Goal: Task Accomplishment & Management: Use online tool/utility

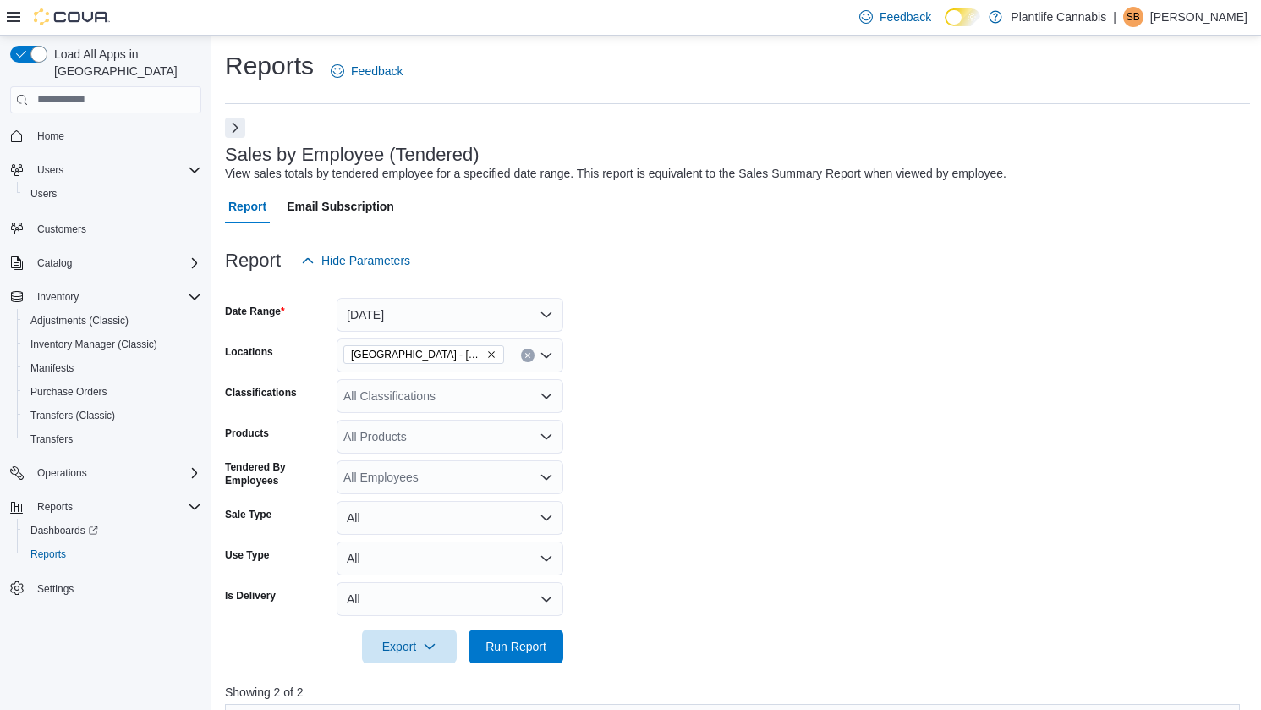
scroll to position [224, 0]
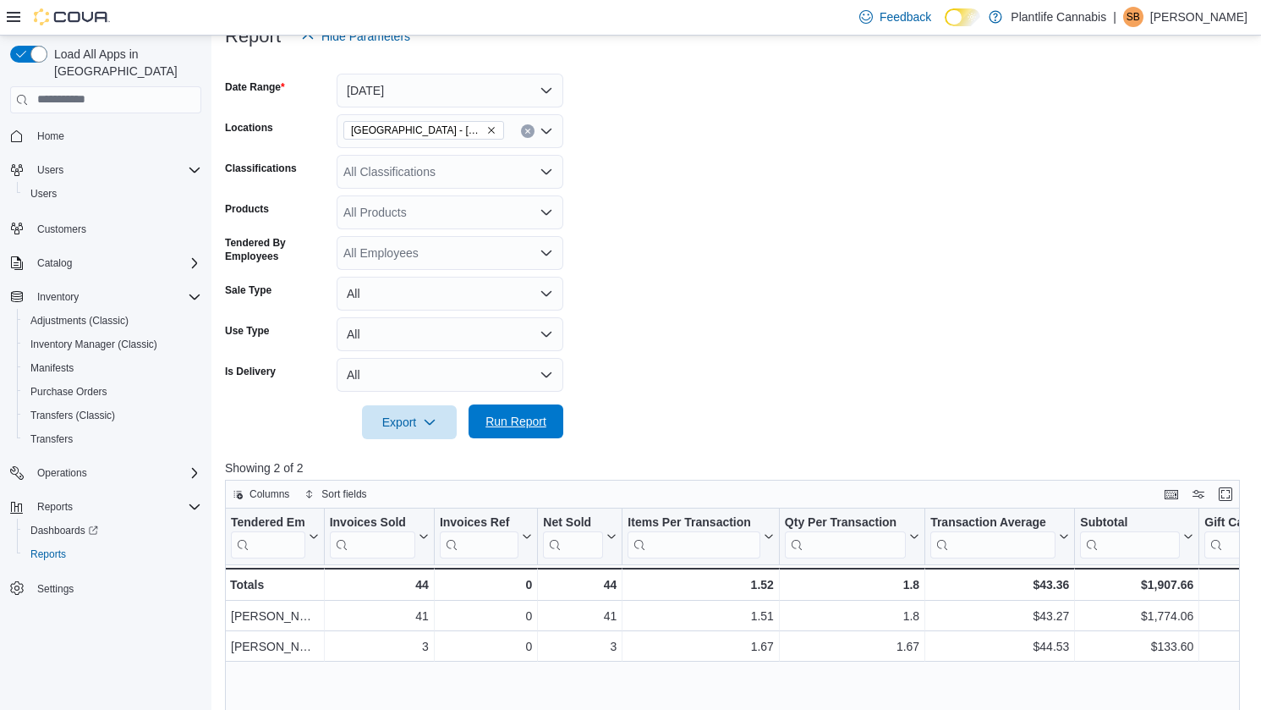
click at [534, 429] on span "Run Report" at bounding box center [515, 421] width 61 height 17
click at [526, 420] on span "Run Report" at bounding box center [515, 421] width 61 height 17
click at [545, 422] on span "Run Report" at bounding box center [515, 421] width 61 height 17
click at [502, 420] on span "Run Report" at bounding box center [515, 421] width 61 height 17
click at [541, 433] on span "Run Report" at bounding box center [516, 421] width 74 height 34
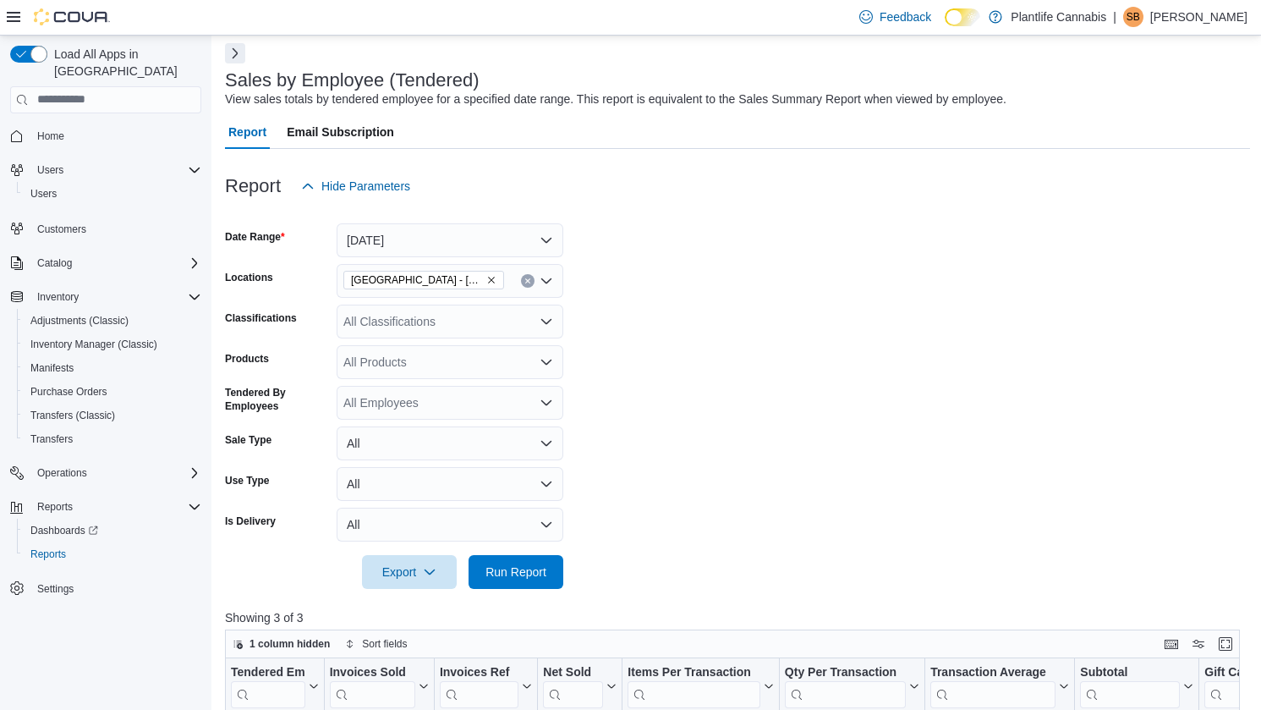
scroll to position [0, 0]
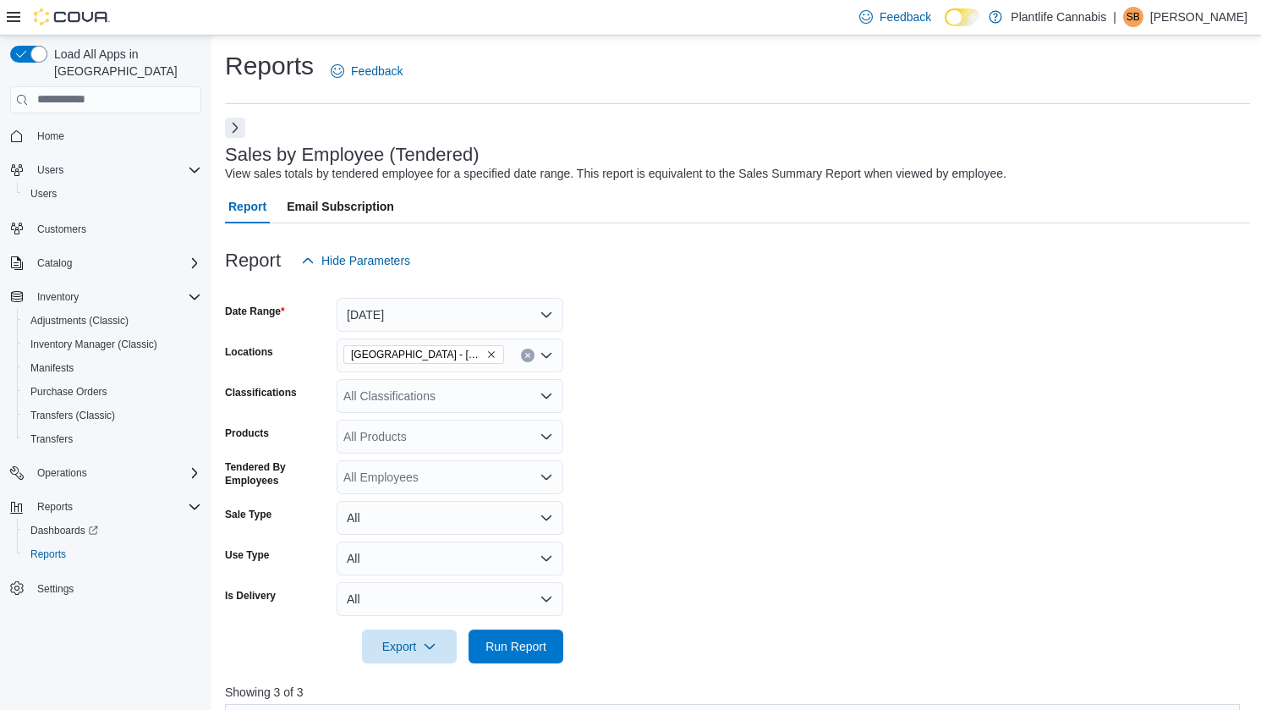
click at [247, 118] on div "Sales by Employee (Tendered) View sales totals by tendered employee for a speci…" at bounding box center [737, 695] width 1025 height 1154
click at [242, 122] on button "Next" at bounding box center [235, 127] width 20 height 20
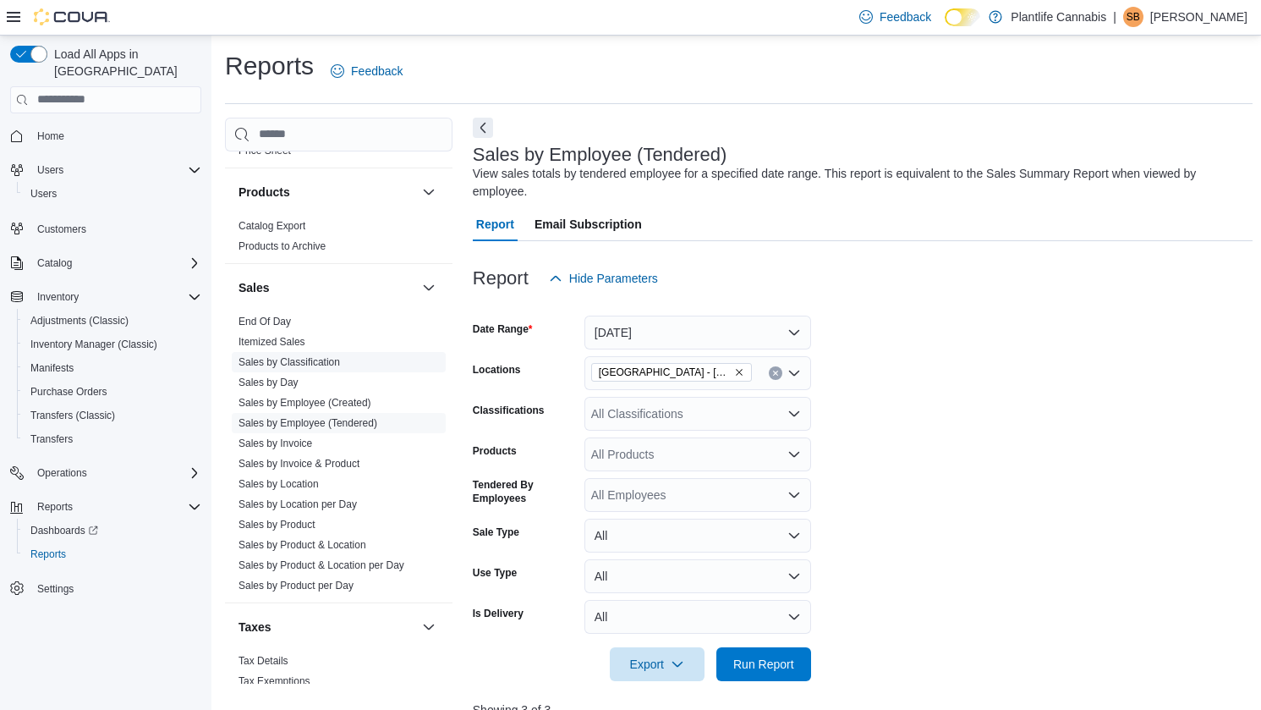
scroll to position [885, 0]
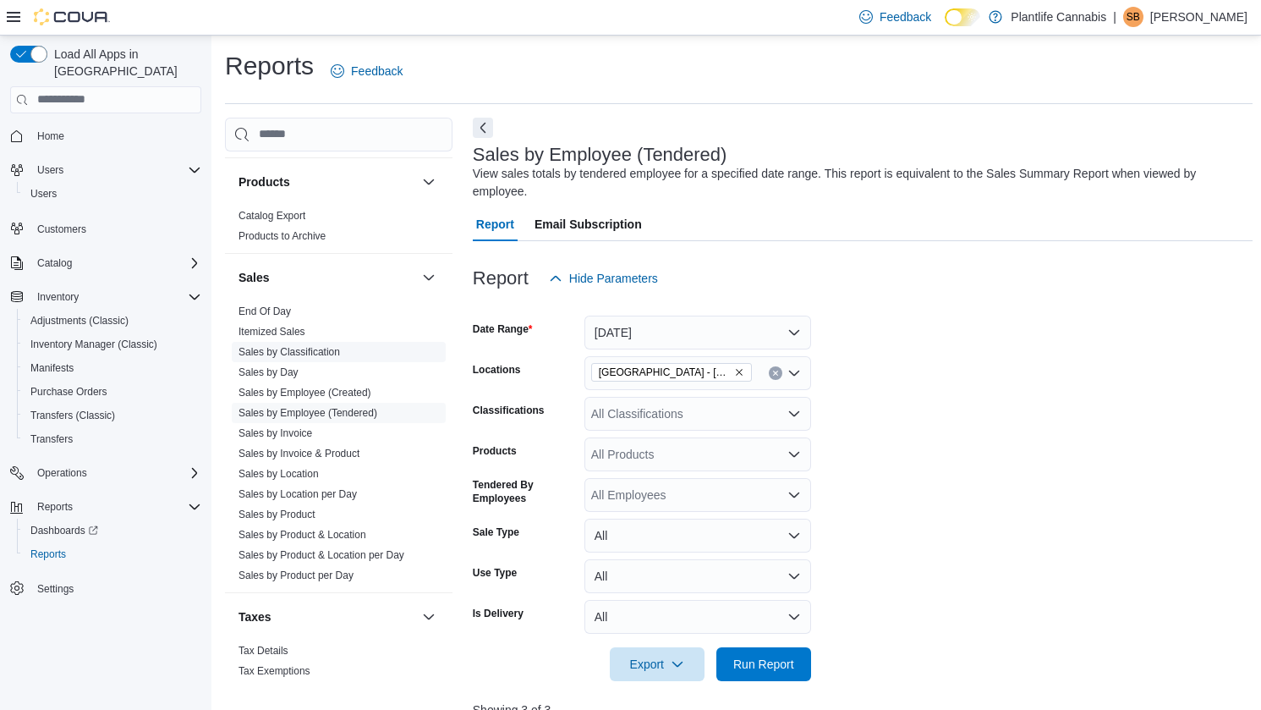
click at [331, 359] on span "Sales by Classification" at bounding box center [339, 352] width 214 height 20
click at [332, 354] on link "Sales by Classification" at bounding box center [288, 352] width 101 height 12
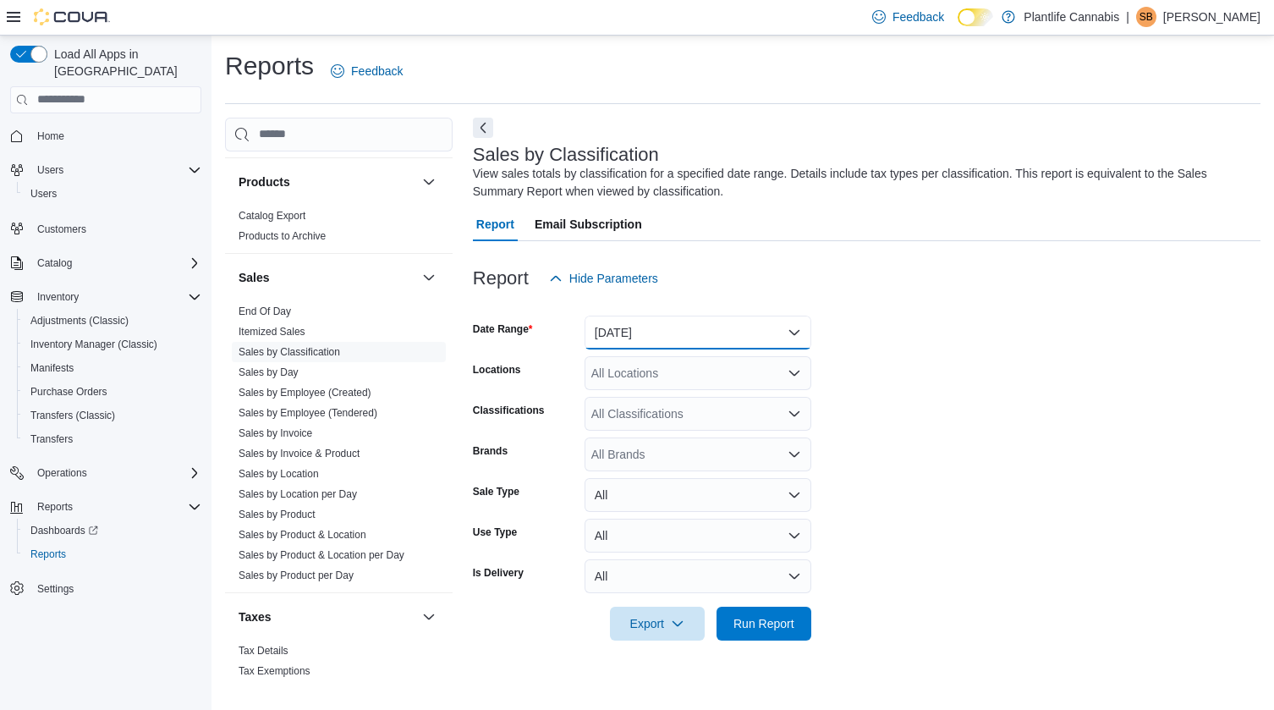
click at [645, 332] on button "[DATE]" at bounding box center [697, 332] width 227 height 34
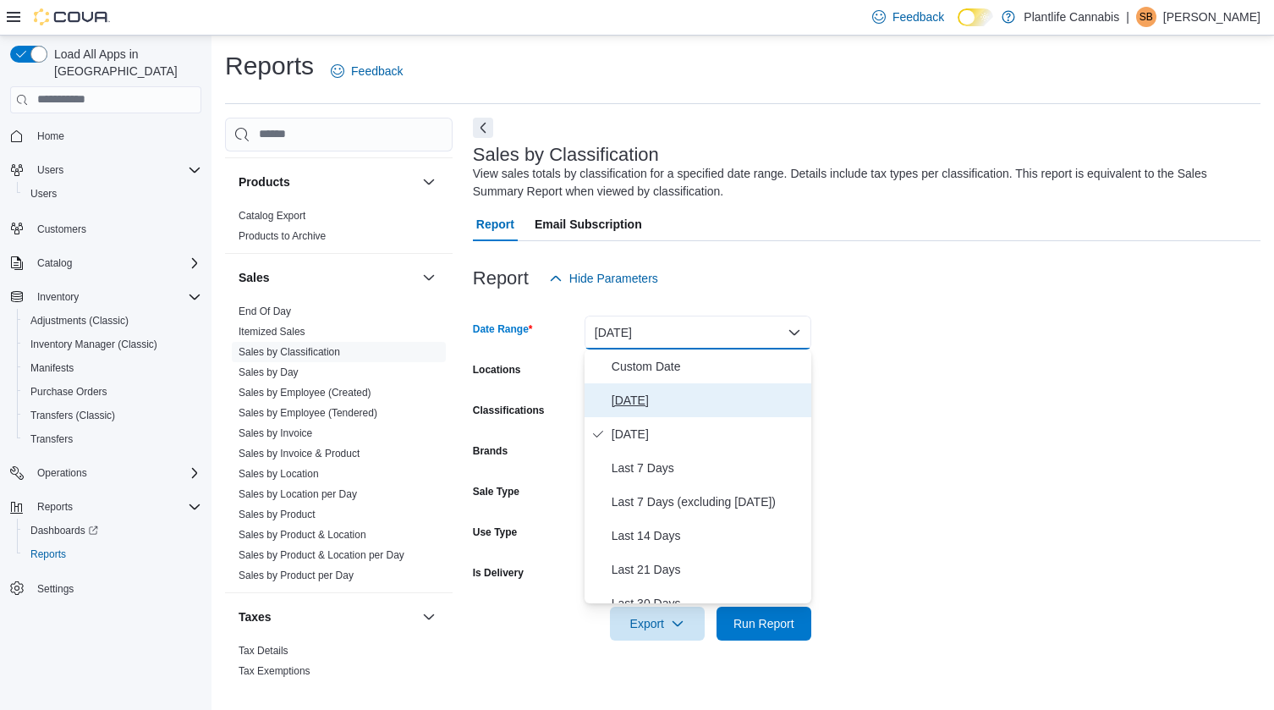
click at [645, 384] on button "[DATE]" at bounding box center [697, 400] width 227 height 34
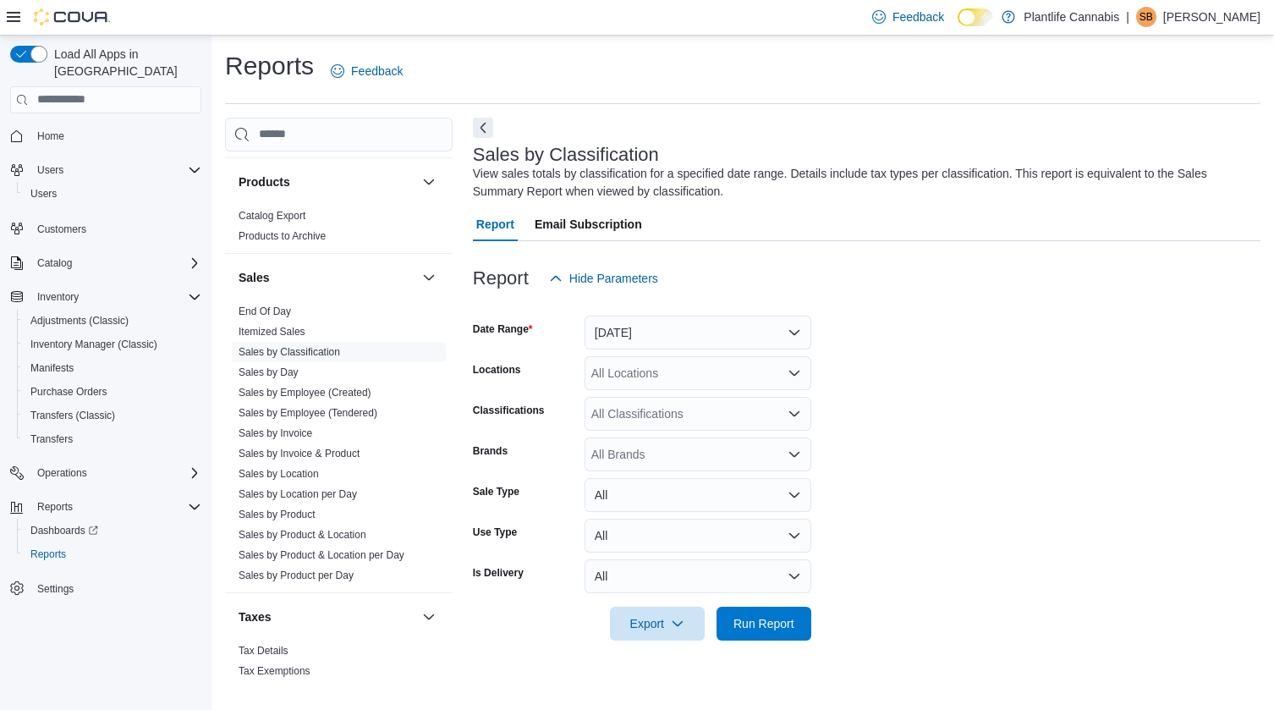
click at [646, 379] on div "All Locations" at bounding box center [697, 373] width 227 height 34
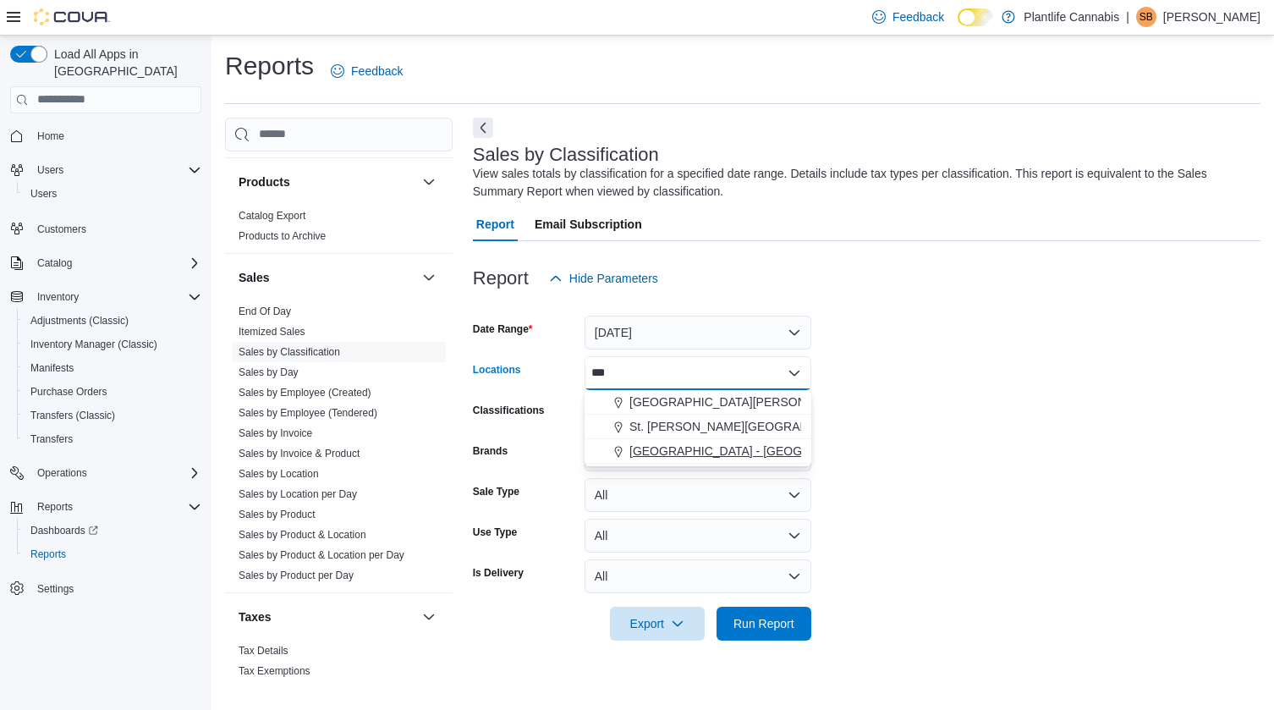
type input "***"
click at [676, 451] on span "[GEOGRAPHIC_DATA] - [GEOGRAPHIC_DATA]" at bounding box center [757, 450] width 257 height 17
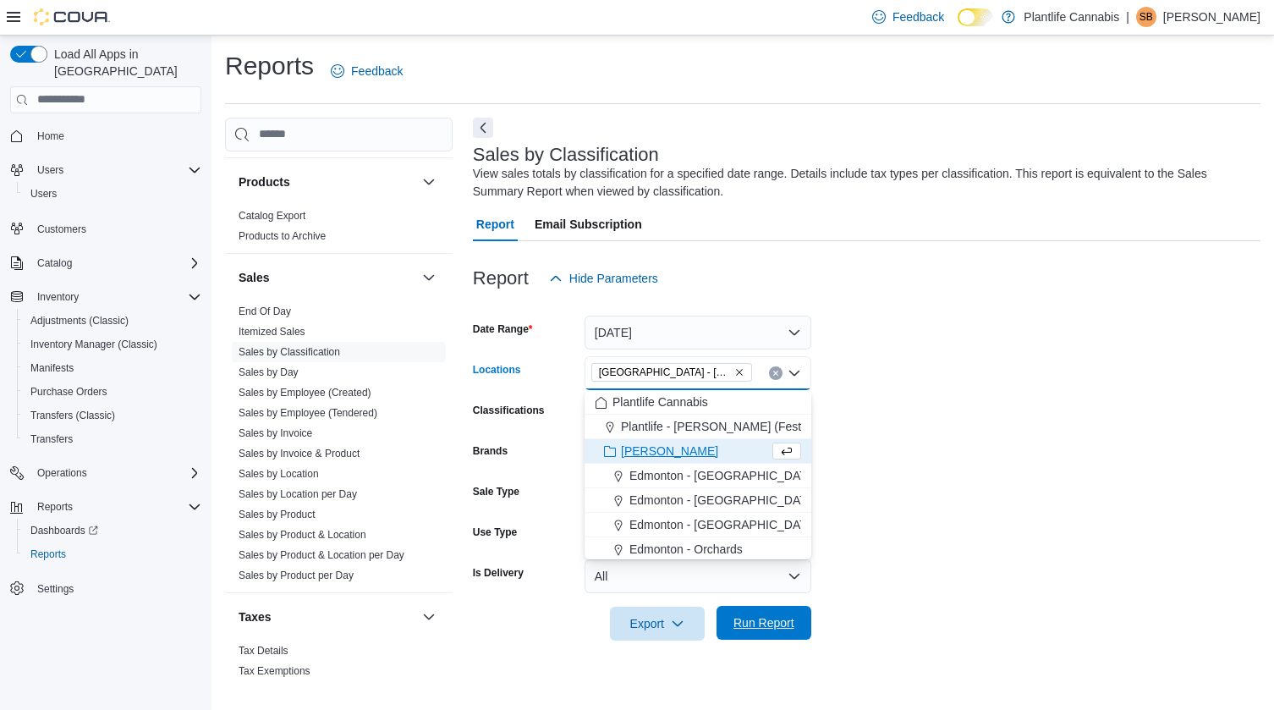
click at [793, 621] on span "Run Report" at bounding box center [763, 622] width 61 height 17
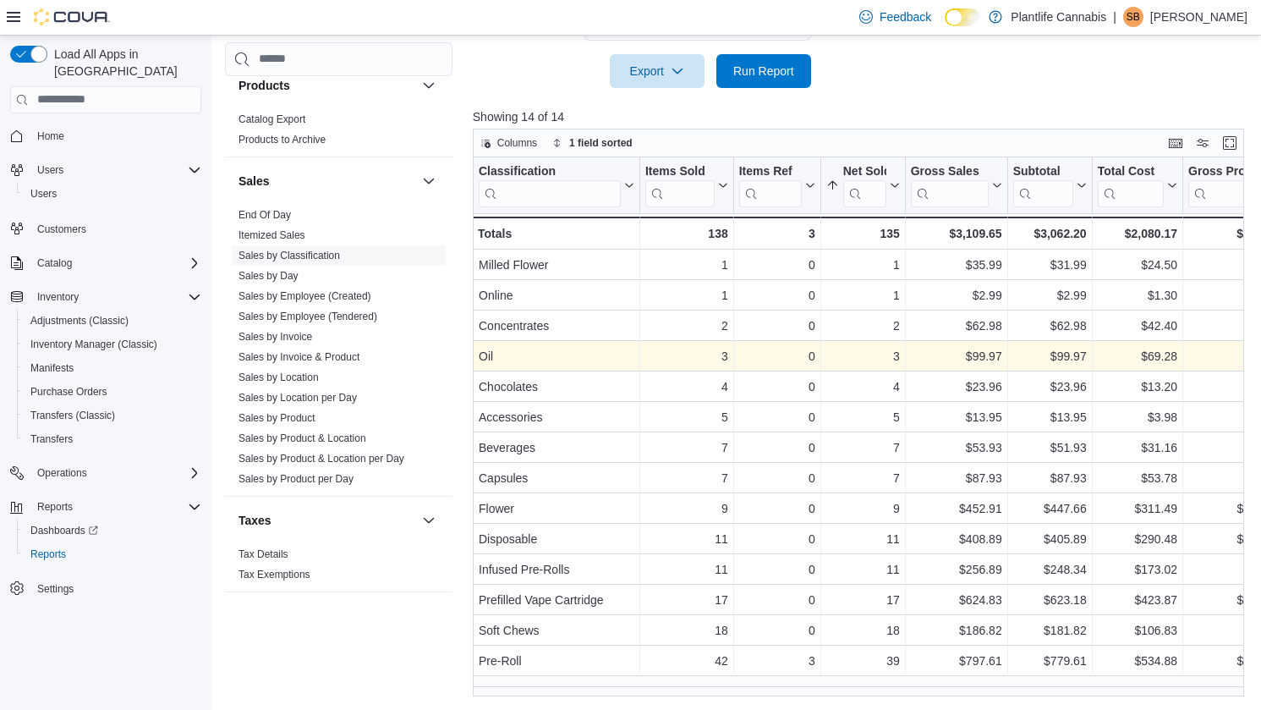
scroll to position [907, 0]
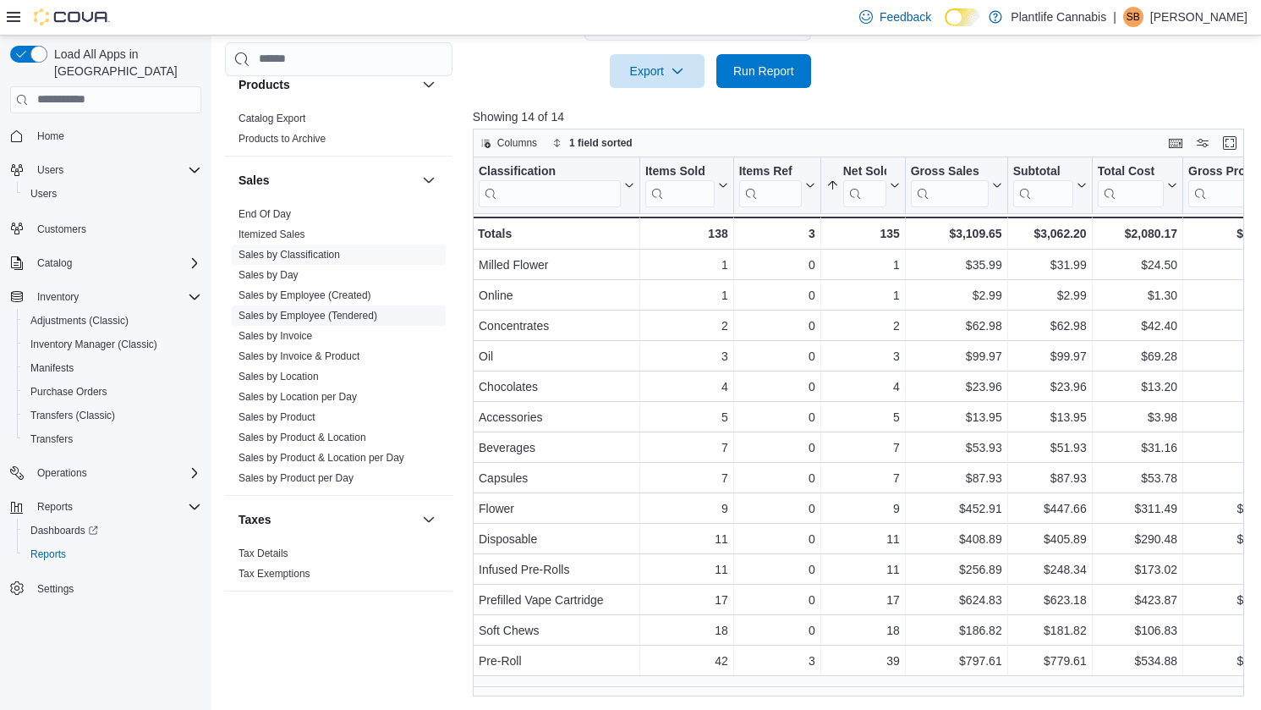
click at [347, 315] on link "Sales by Employee (Tendered)" at bounding box center [307, 316] width 139 height 12
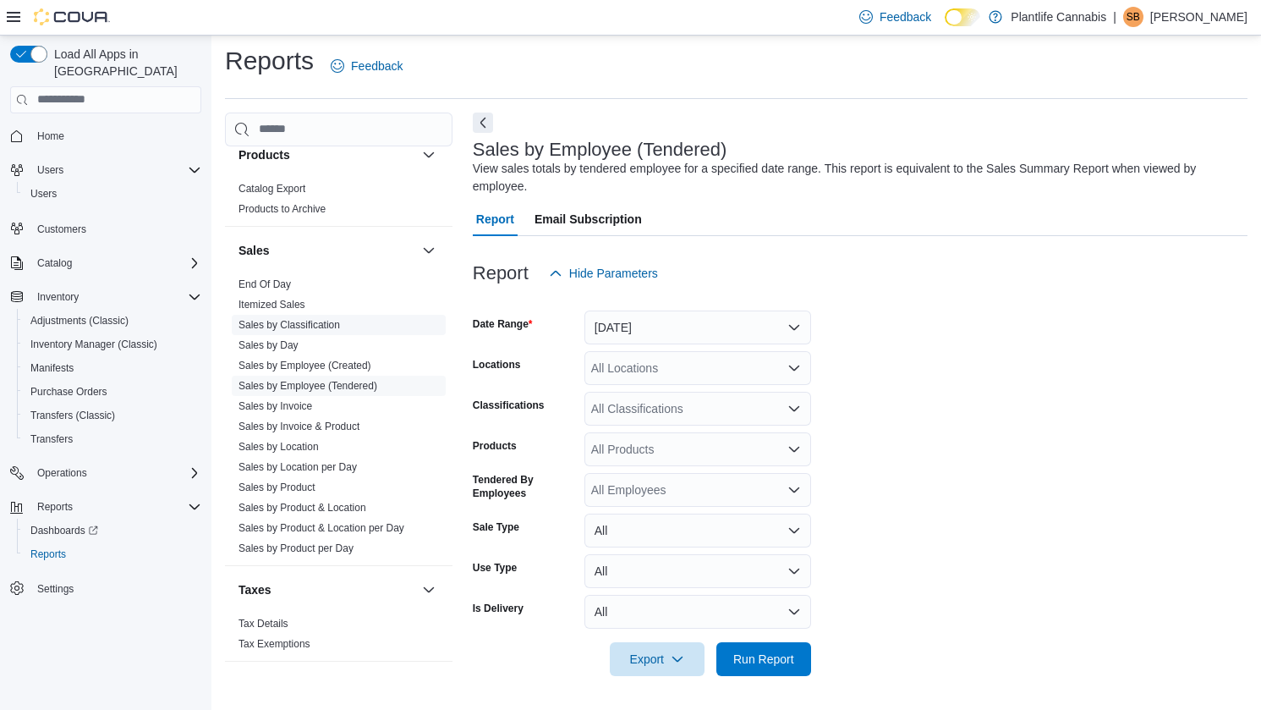
scroll to position [5, 0]
click at [661, 331] on button "[DATE]" at bounding box center [697, 327] width 227 height 34
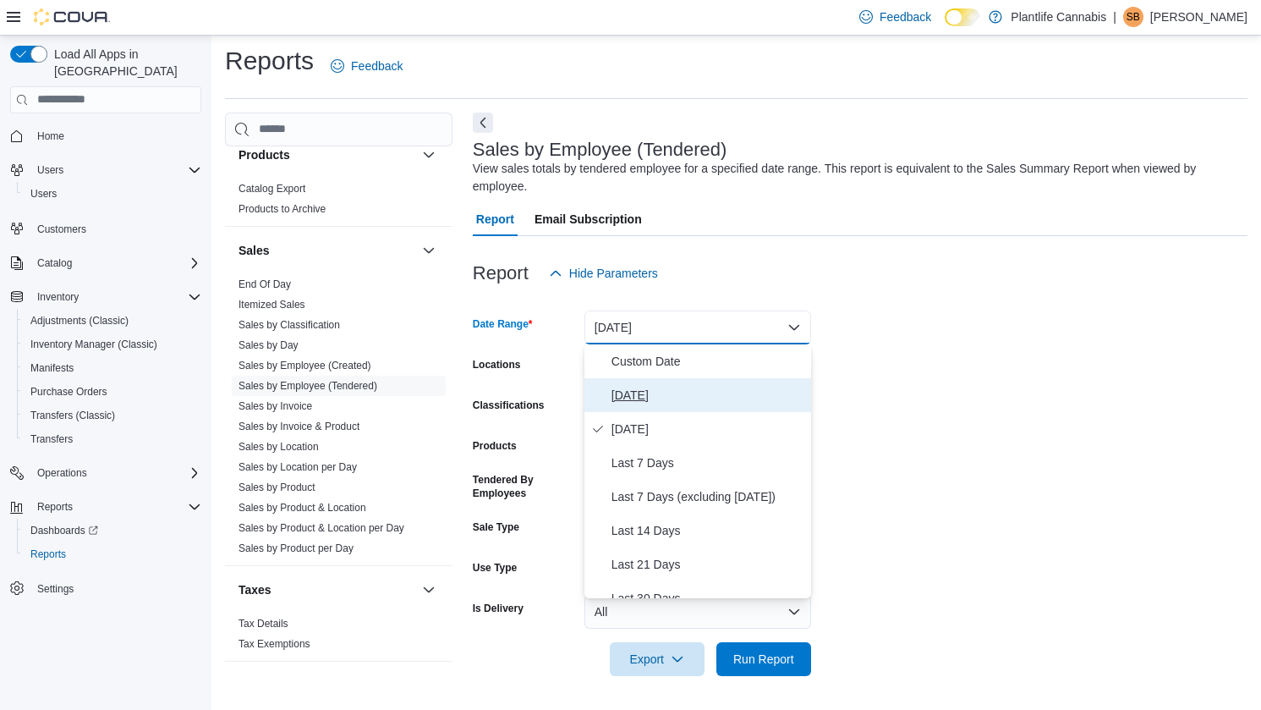
click at [647, 385] on span "[DATE]" at bounding box center [707, 395] width 193 height 20
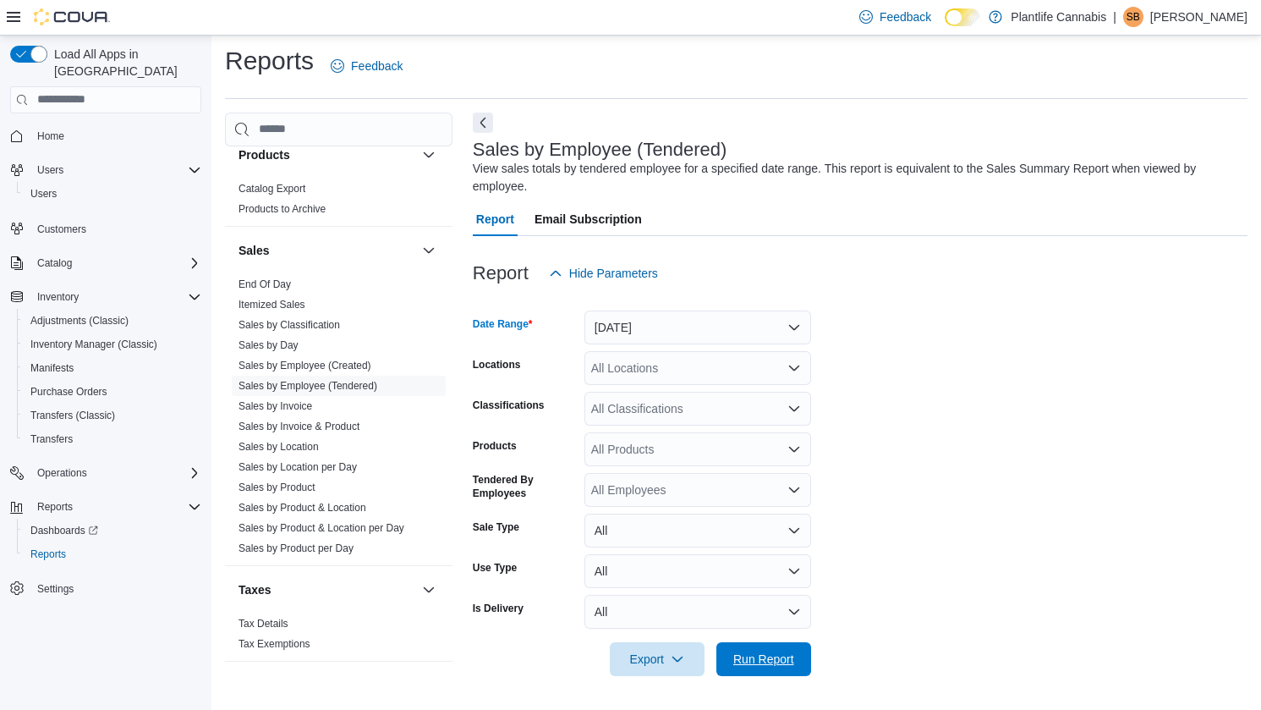
drag, startPoint x: 767, startPoint y: 665, endPoint x: 685, endPoint y: 555, distance: 137.2
click at [766, 664] on span "Run Report" at bounding box center [763, 658] width 61 height 17
click at [481, 123] on button "Next" at bounding box center [483, 122] width 20 height 20
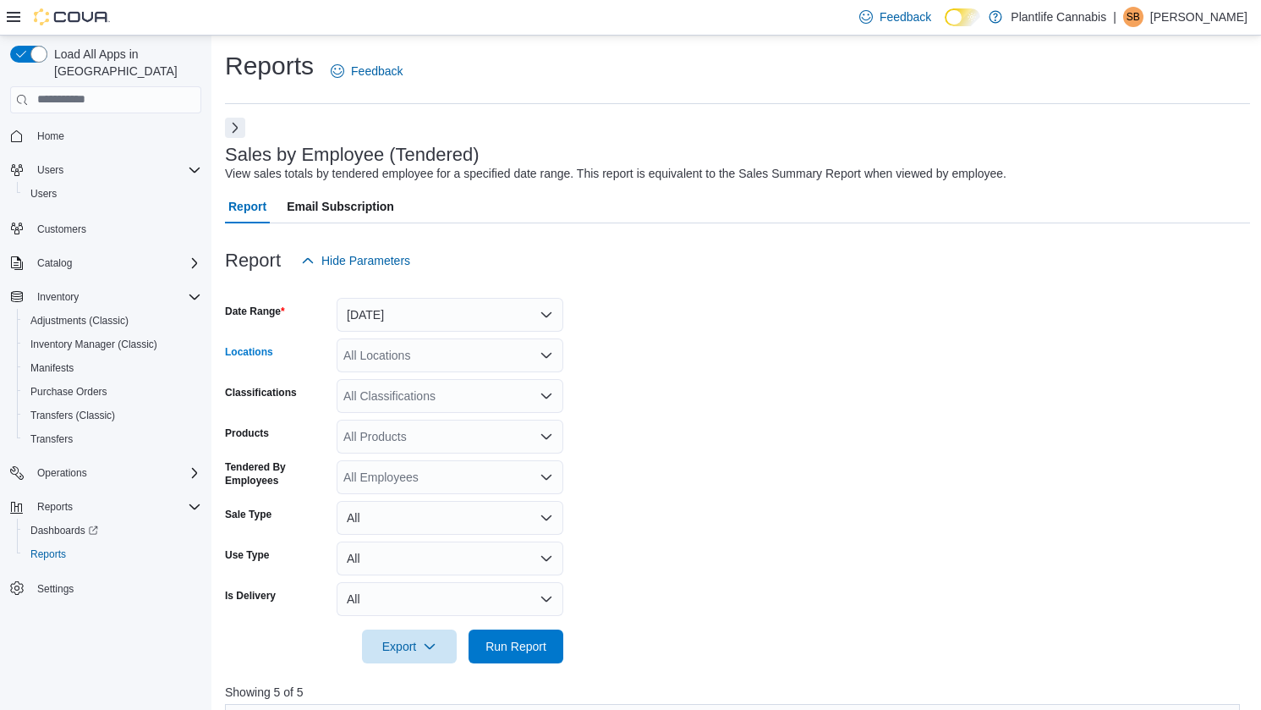
click at [474, 360] on div "All Locations" at bounding box center [450, 355] width 227 height 34
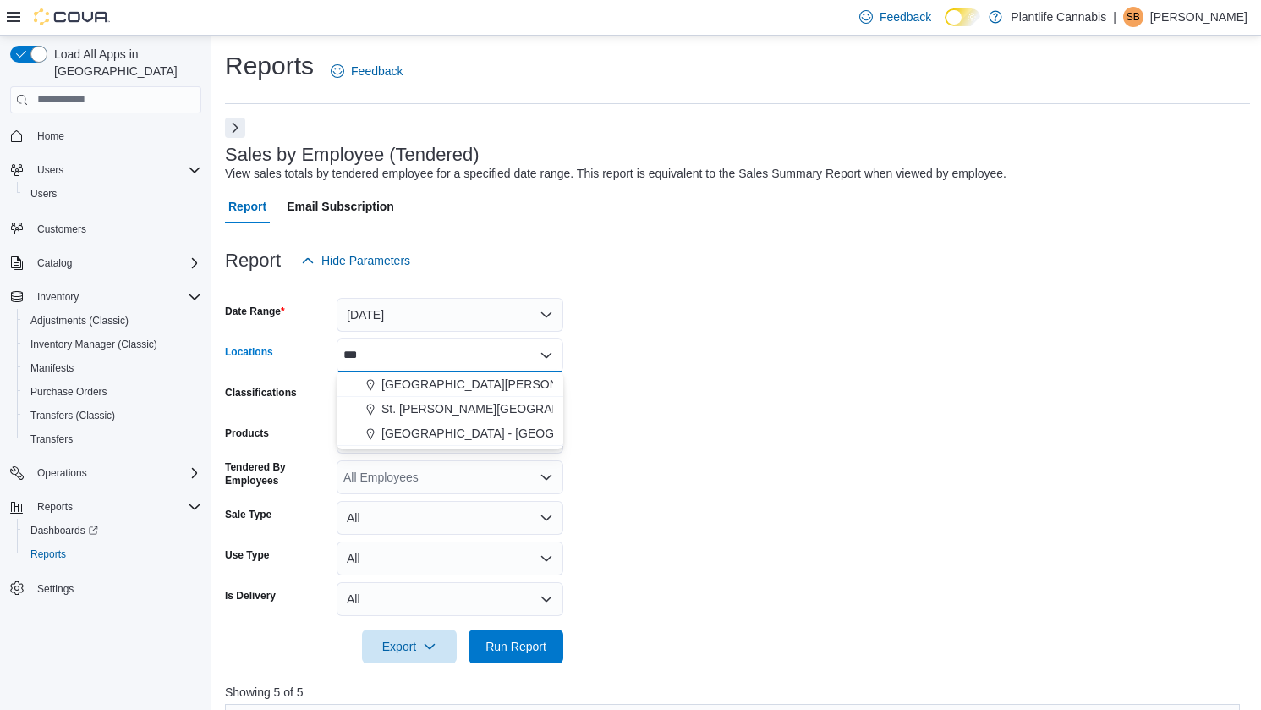
click at [461, 346] on div "*** Combo box. Selected. [GEOGRAPHIC_DATA]. Selected. Combo box input. All Loca…" at bounding box center [450, 355] width 227 height 34
type input "*"
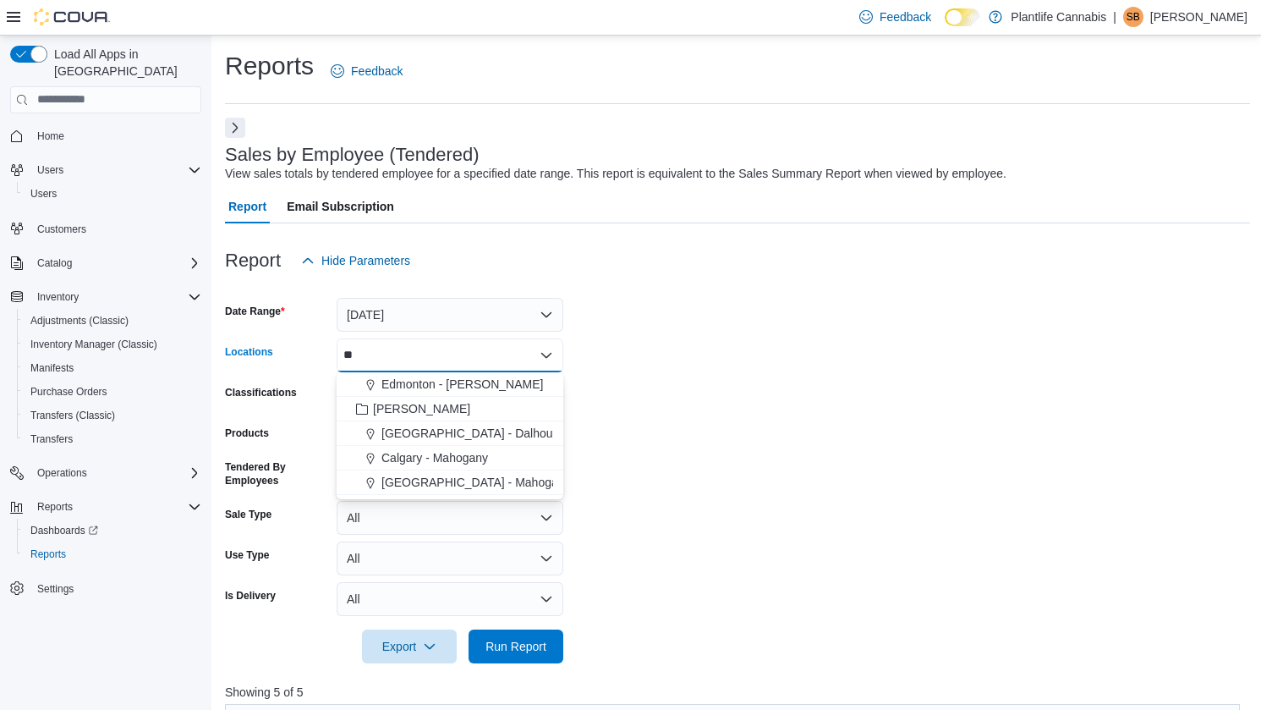
type input "***"
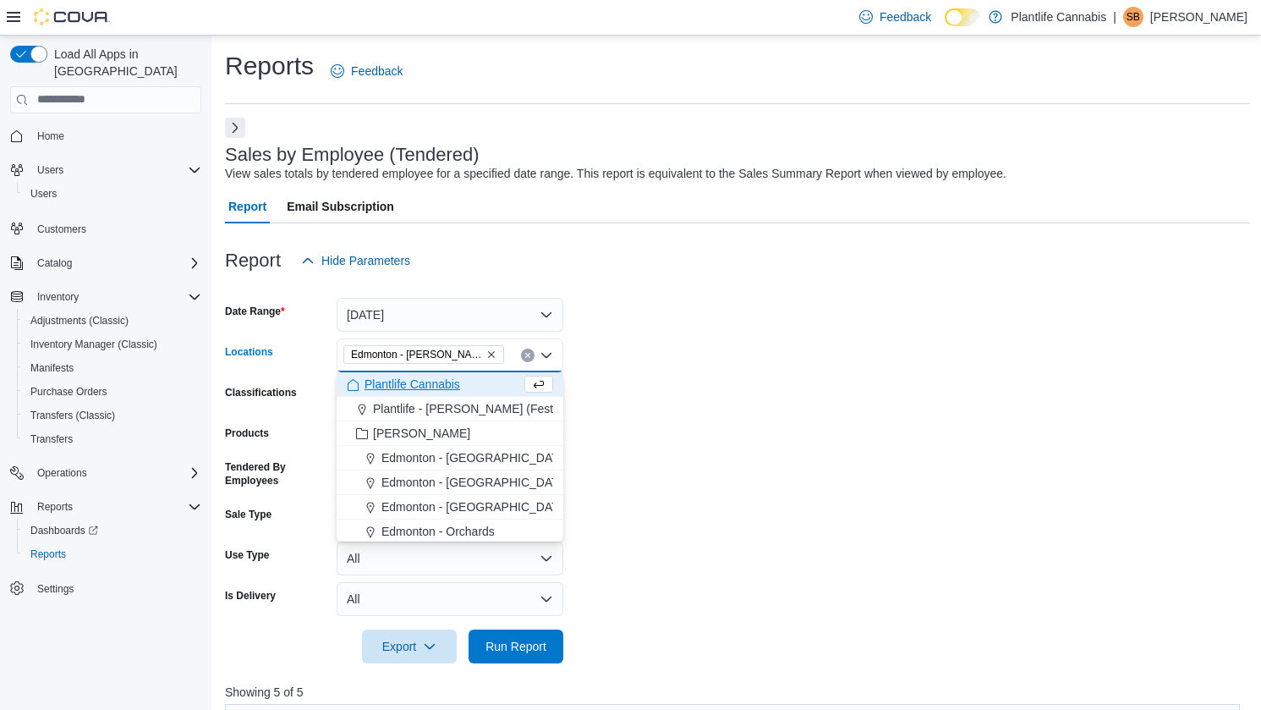
click at [611, 346] on form "Date Range [DATE] Locations [GEOGRAPHIC_DATA] - [GEOGRAPHIC_DATA][PERSON_NAME][…" at bounding box center [737, 470] width 1025 height 386
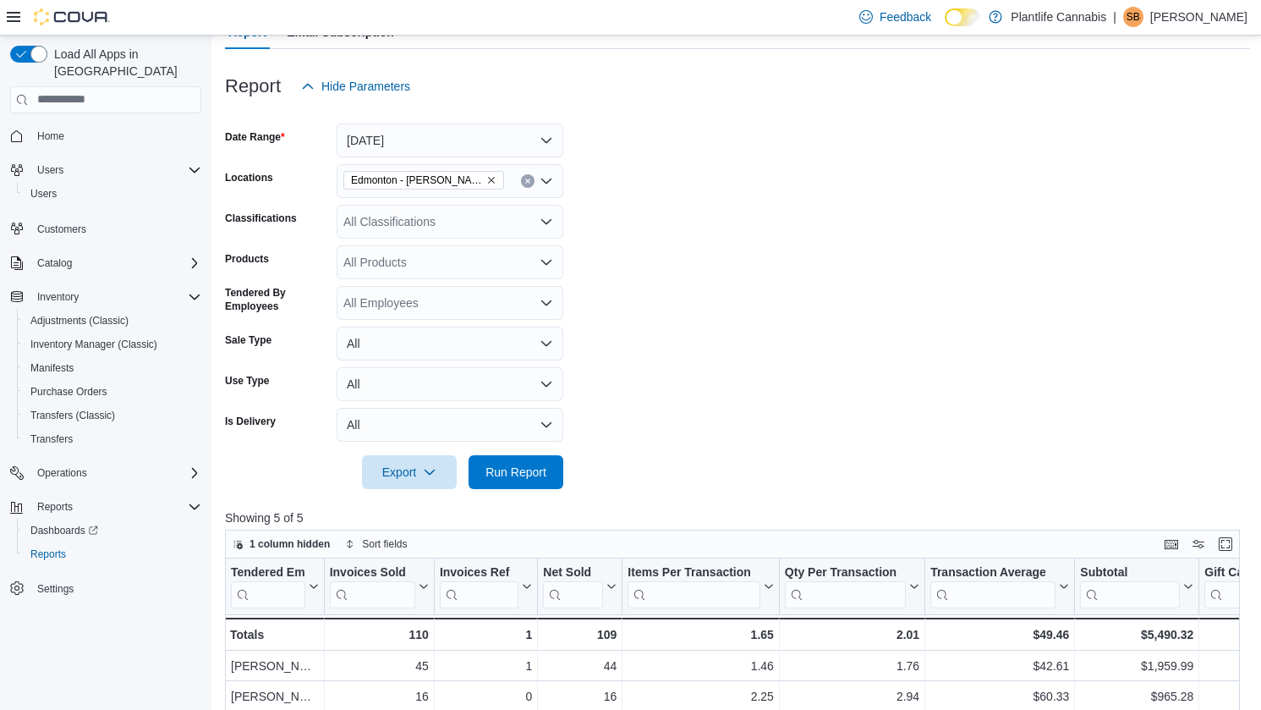
scroll to position [351, 0]
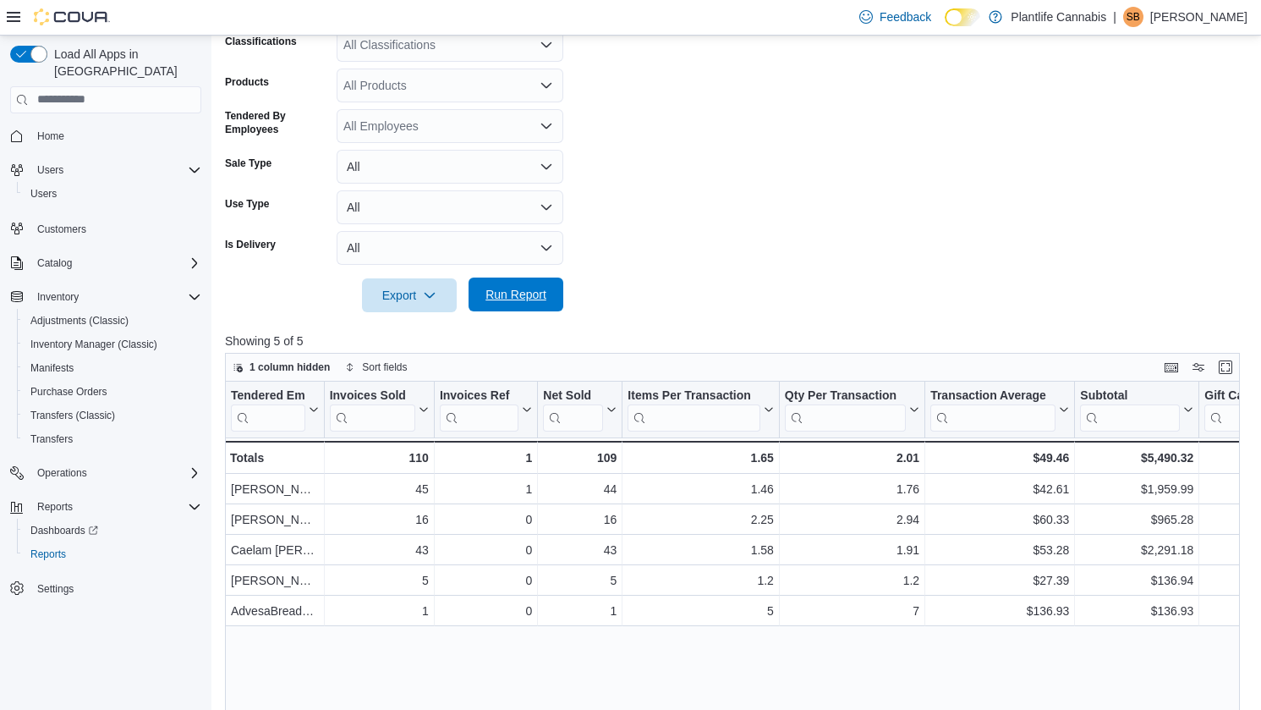
click at [502, 306] on span "Run Report" at bounding box center [516, 294] width 74 height 34
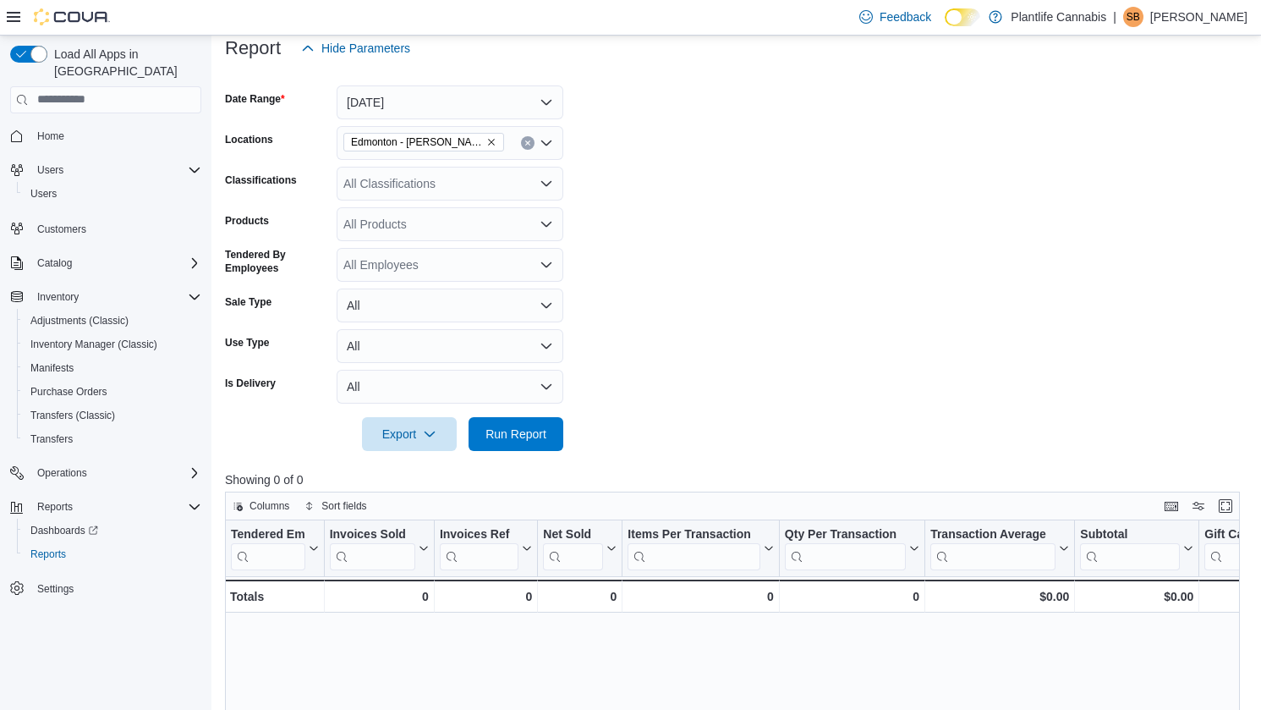
scroll to position [211, 0]
click at [528, 140] on icon "Clear input" at bounding box center [527, 143] width 7 height 7
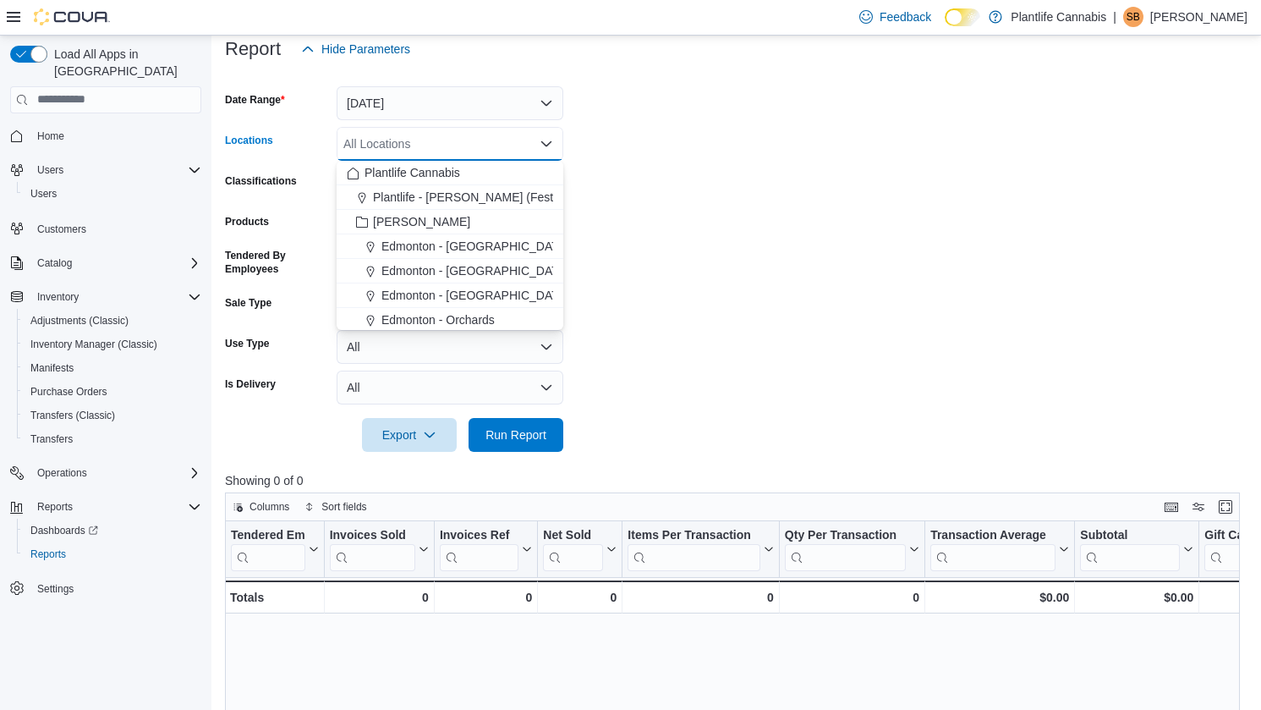
click at [506, 145] on div "All Locations" at bounding box center [450, 144] width 227 height 34
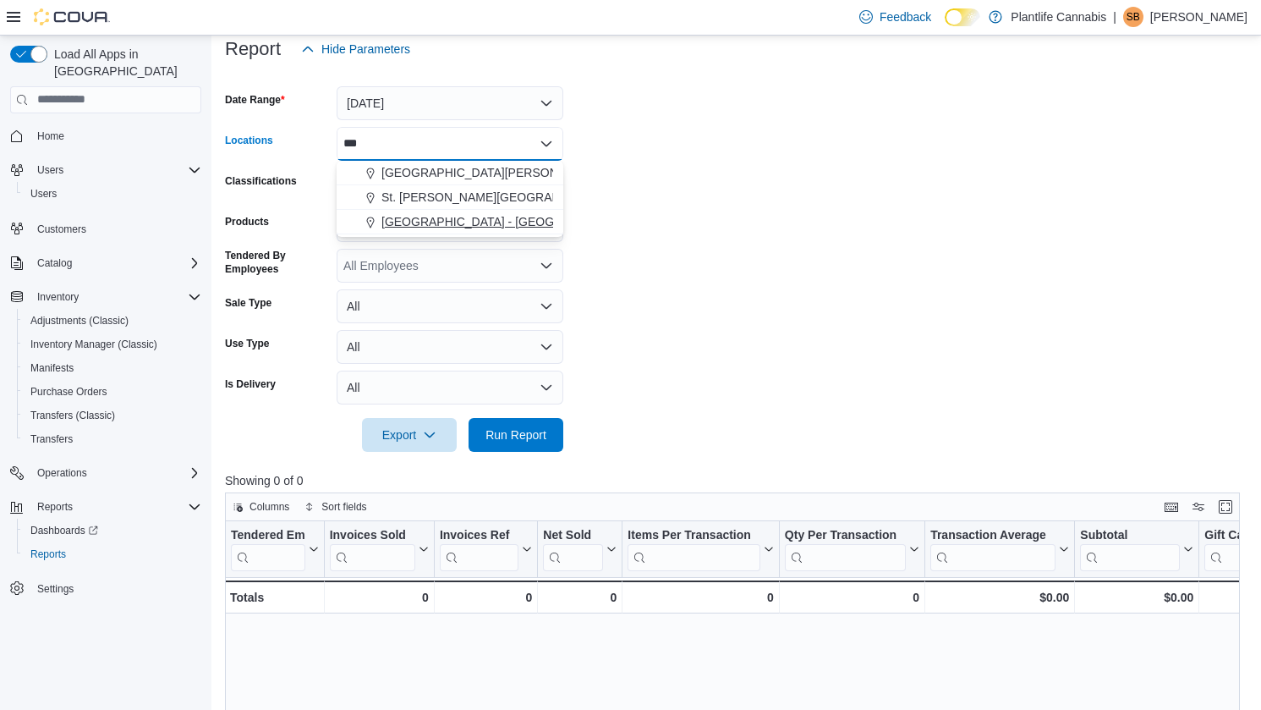
type input "***"
click at [483, 219] on span "[GEOGRAPHIC_DATA] - [GEOGRAPHIC_DATA]" at bounding box center [509, 221] width 257 height 17
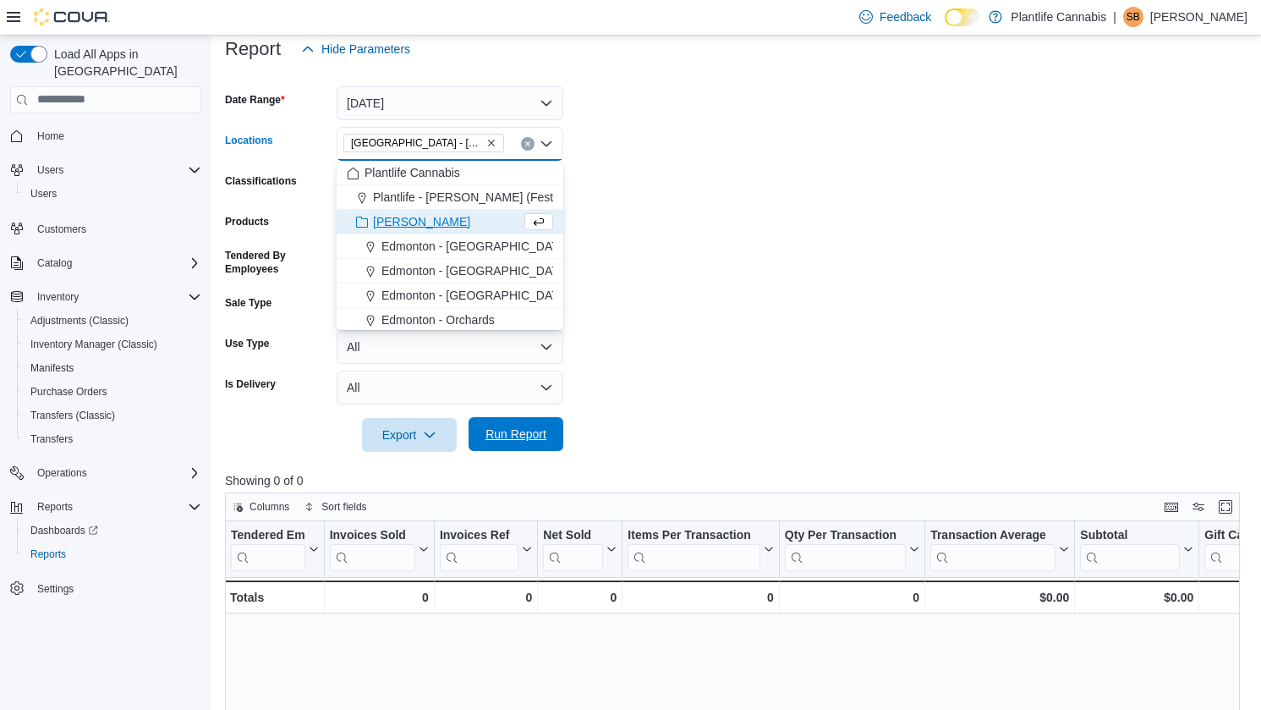
click at [517, 424] on span "Run Report" at bounding box center [516, 434] width 74 height 34
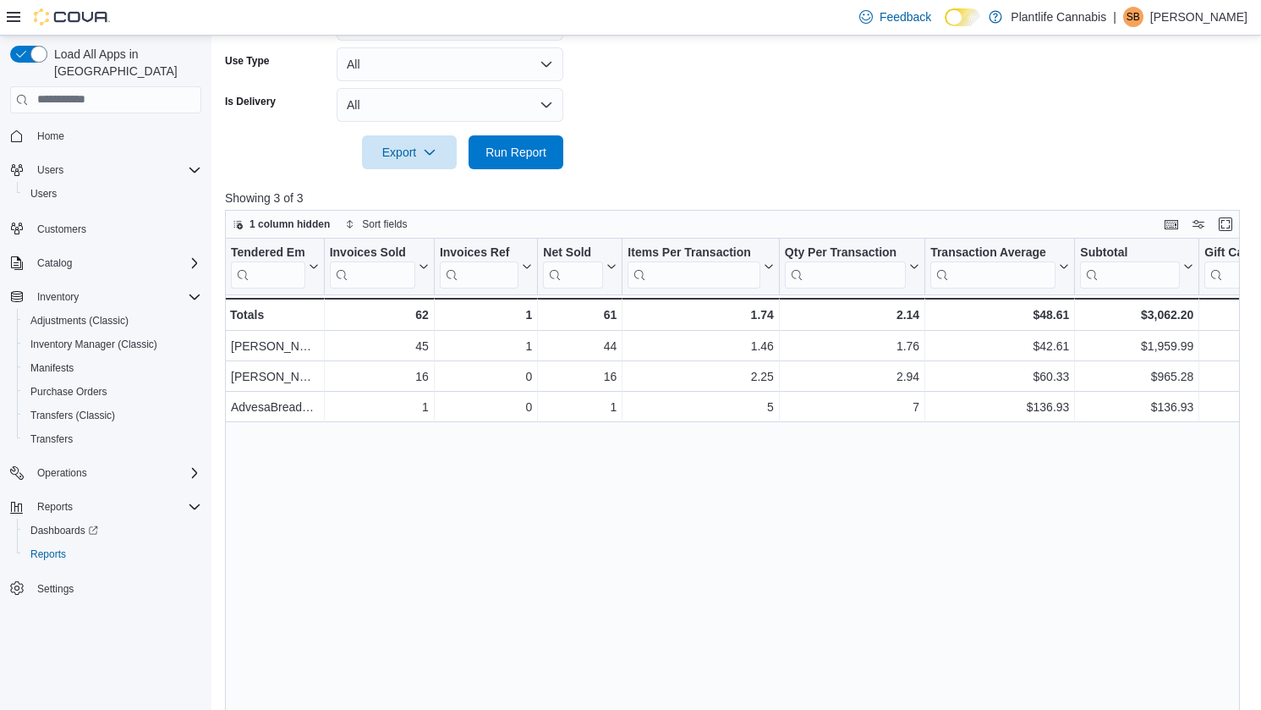
scroll to position [513, 0]
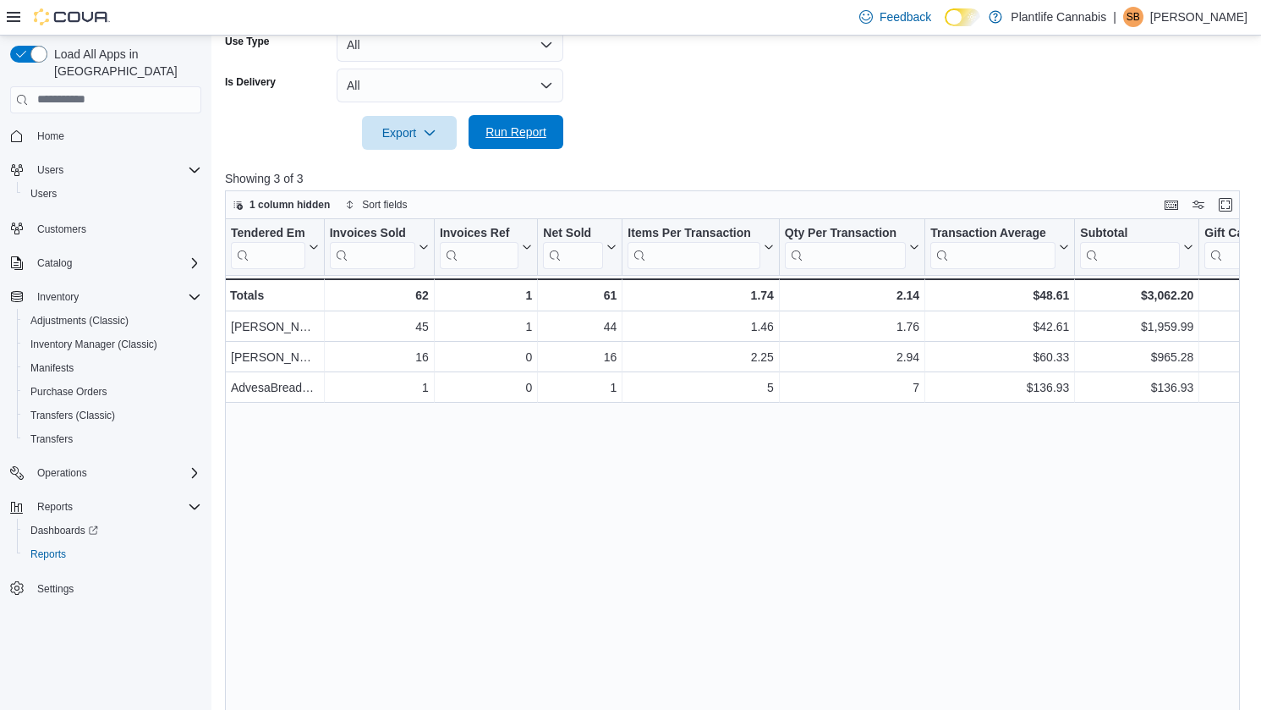
click at [507, 129] on span "Run Report" at bounding box center [515, 131] width 61 height 17
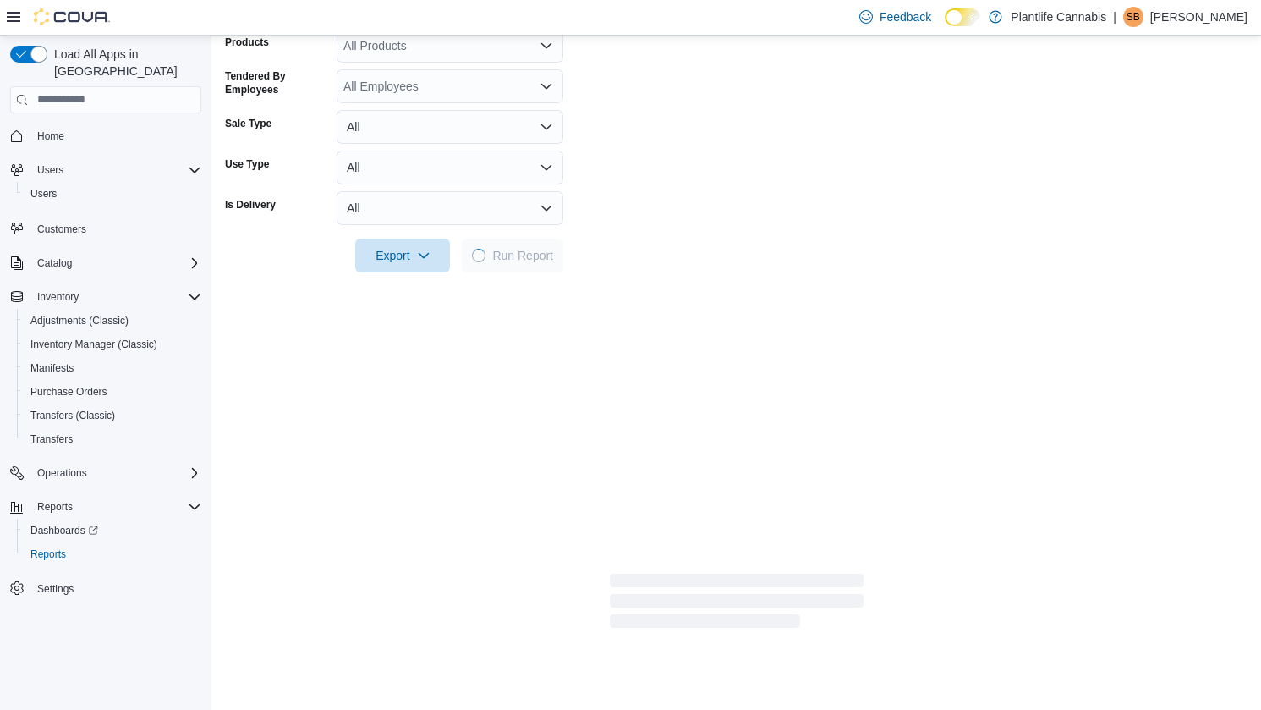
scroll to position [214, 0]
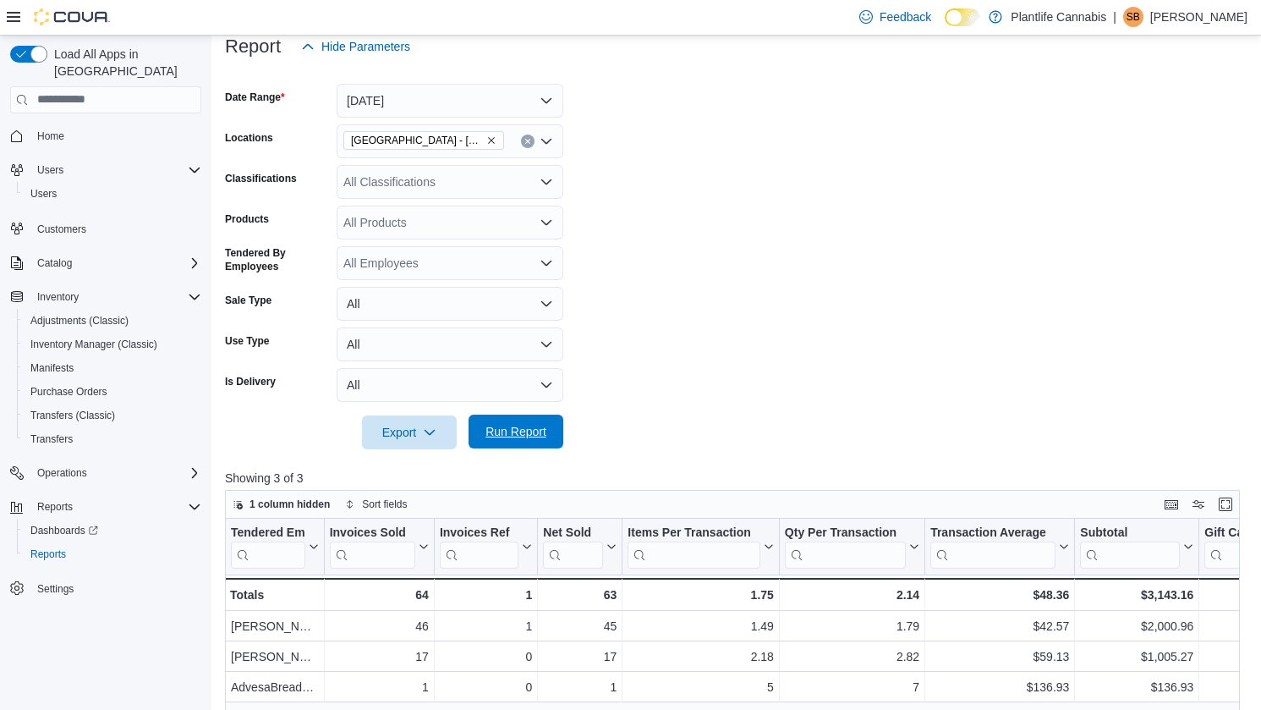
click at [543, 433] on span "Run Report" at bounding box center [515, 431] width 61 height 17
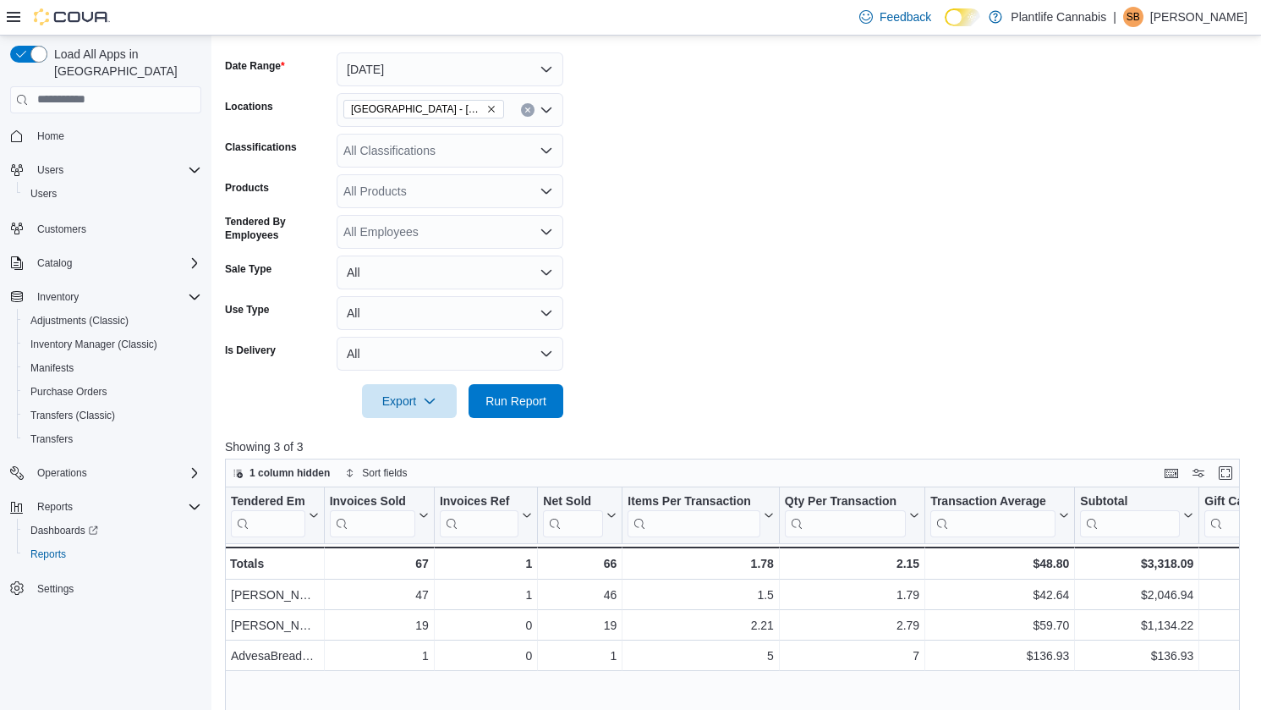
click at [491, 144] on div "All Classifications" at bounding box center [450, 151] width 227 height 34
type input "***"
click at [472, 188] on button "Accessory Group" at bounding box center [450, 179] width 227 height 25
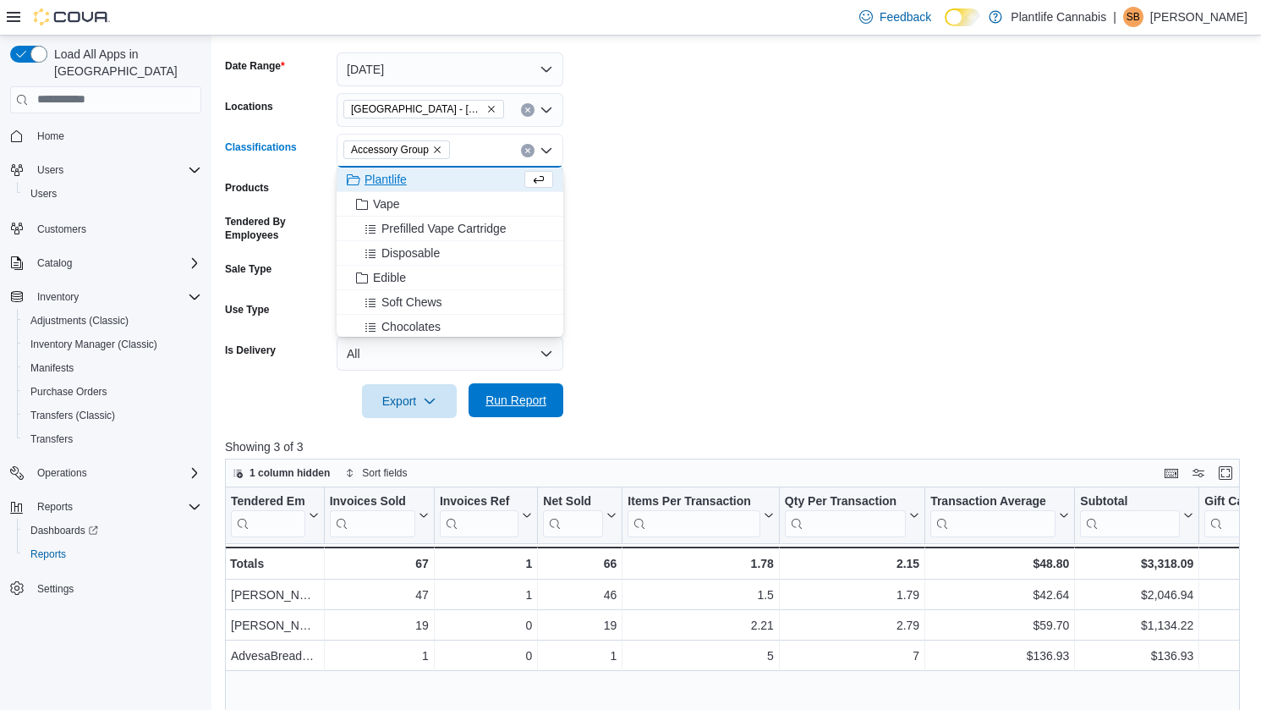
click at [498, 393] on span "Run Report" at bounding box center [515, 400] width 61 height 17
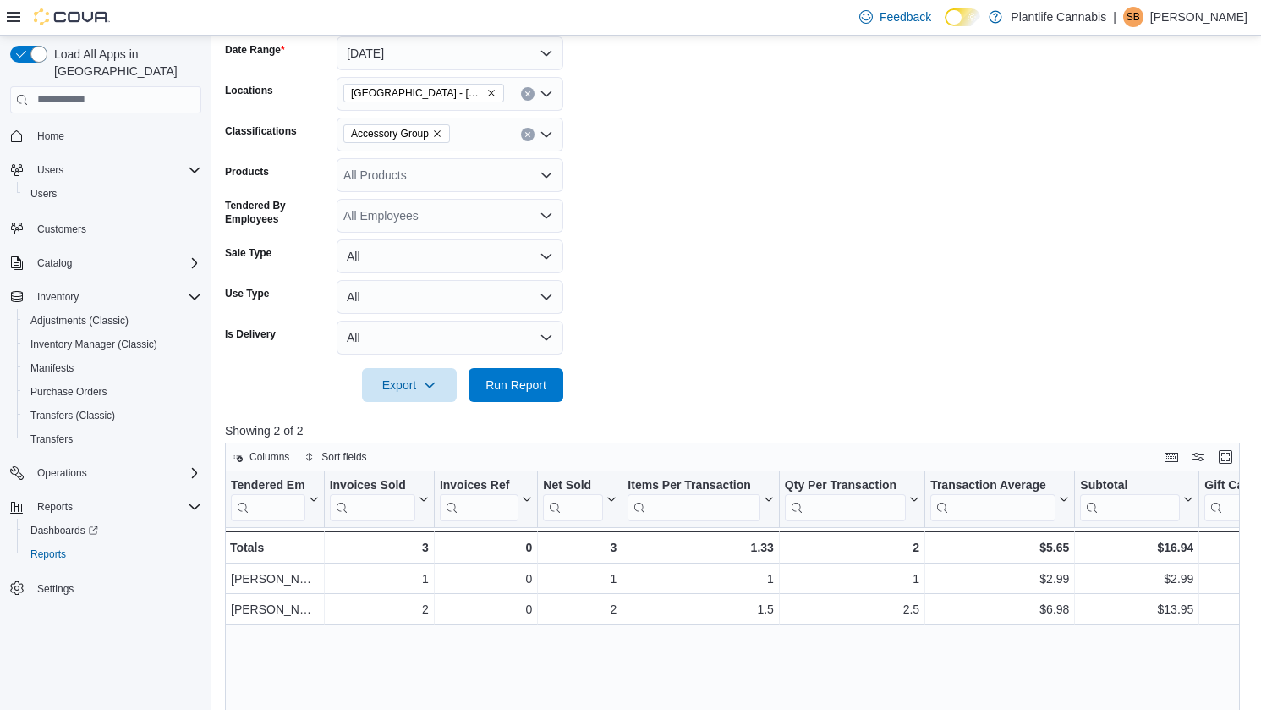
scroll to position [266, 0]
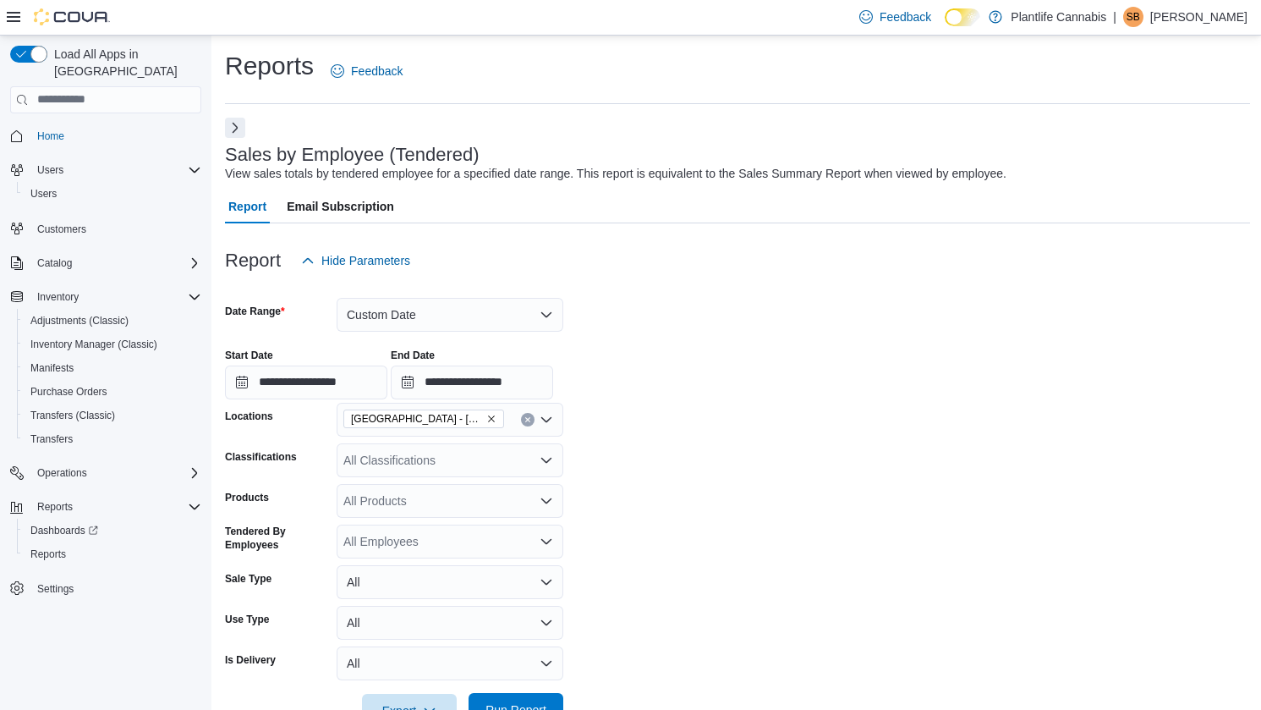
scroll to position [271, 0]
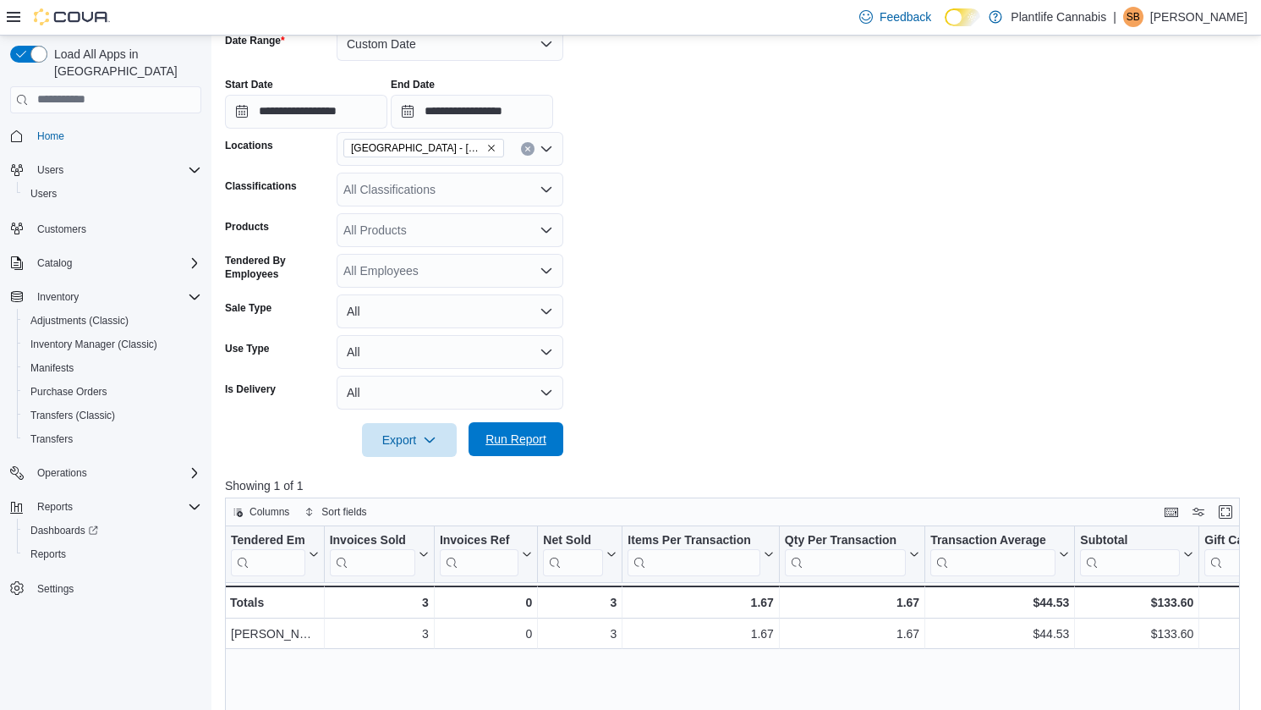
click at [518, 446] on span "Run Report" at bounding box center [515, 438] width 61 height 17
click at [519, 442] on span "Run Report" at bounding box center [515, 438] width 61 height 17
click at [509, 445] on span "Run Report" at bounding box center [515, 438] width 61 height 17
click at [513, 433] on span "Run Report" at bounding box center [515, 438] width 61 height 17
click at [503, 431] on span "Run Report" at bounding box center [515, 438] width 61 height 17
